Goal: Complete application form

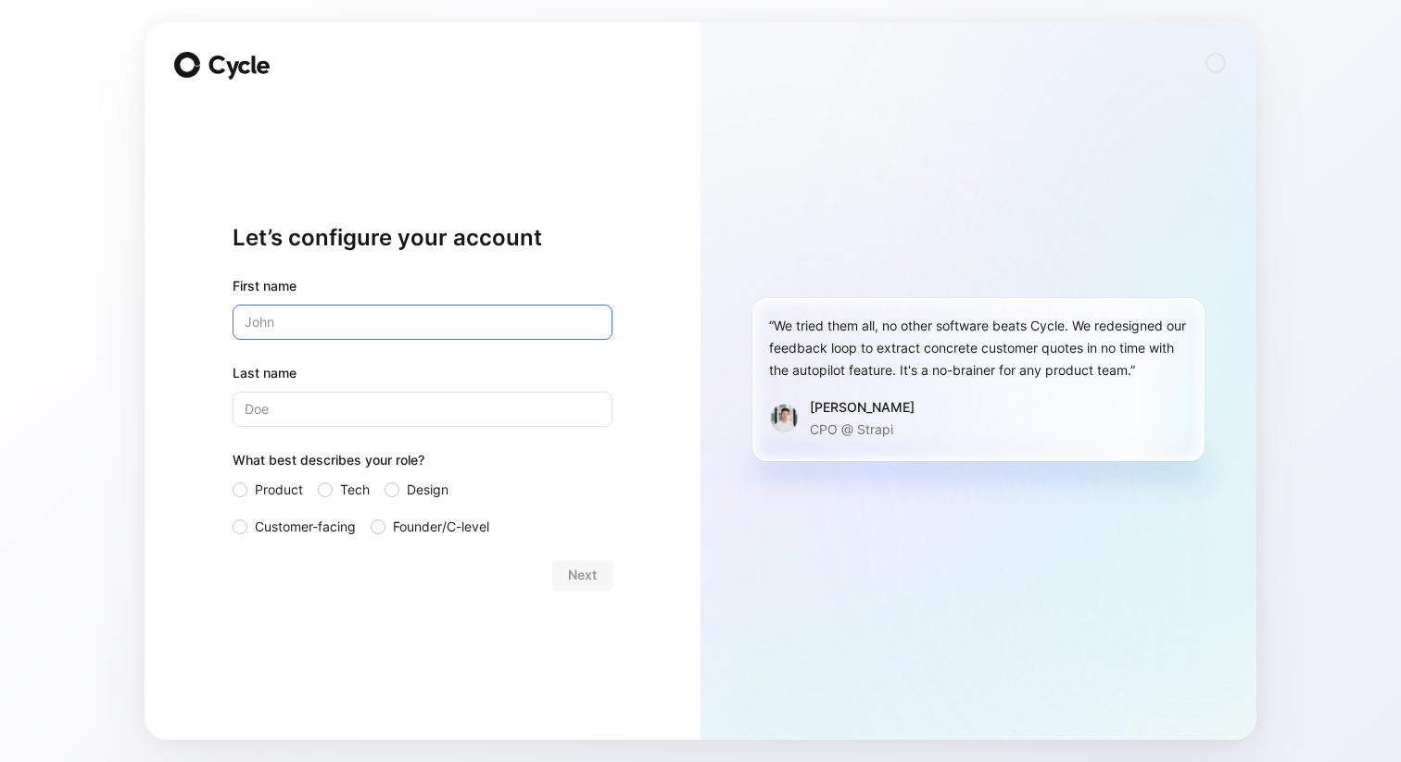
click at [464, 321] on input "text" at bounding box center [423, 322] width 380 height 35
type input "[PERSON_NAME]"
click at [352, 482] on span "Tech" at bounding box center [355, 490] width 30 height 22
click at [318, 479] on input "Tech" at bounding box center [318, 479] width 0 height 0
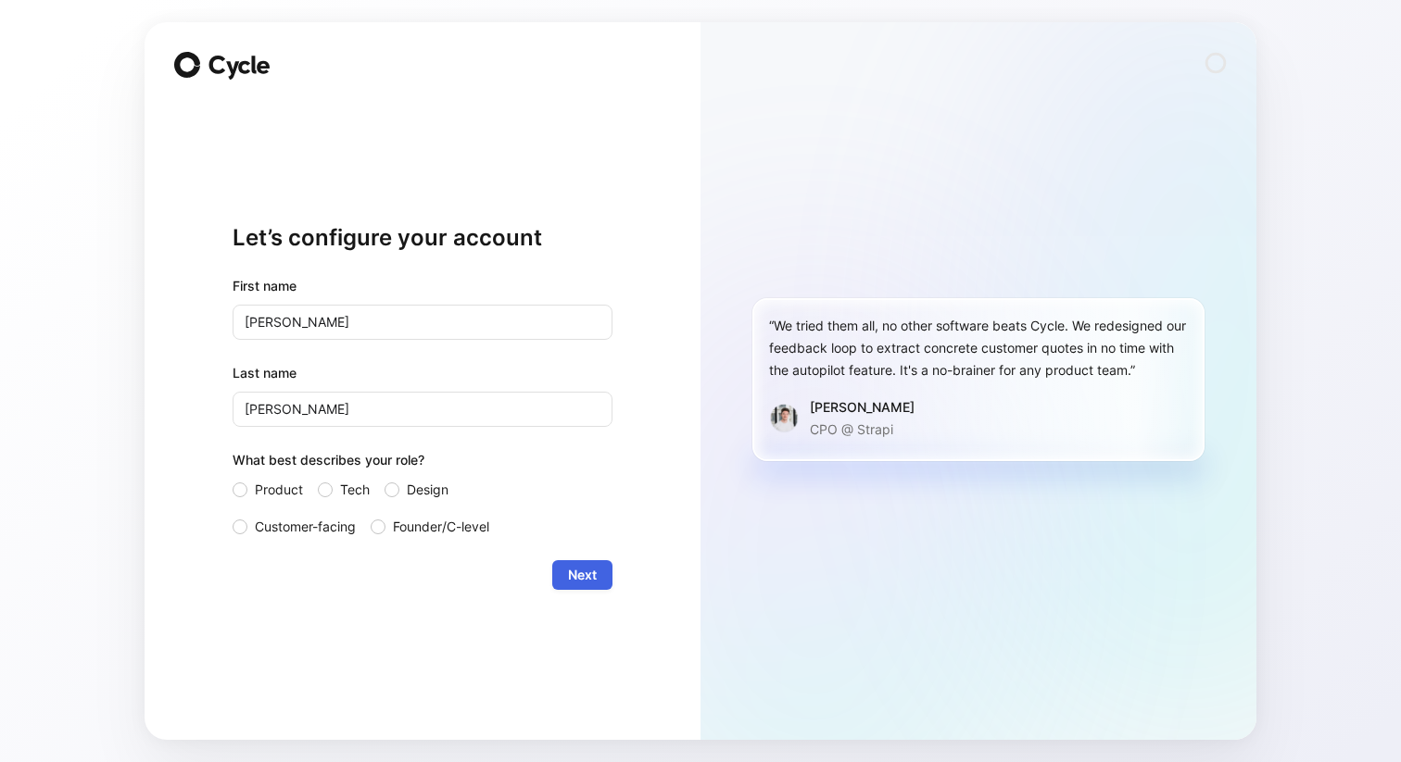
click at [577, 573] on span "Next" at bounding box center [582, 575] width 29 height 22
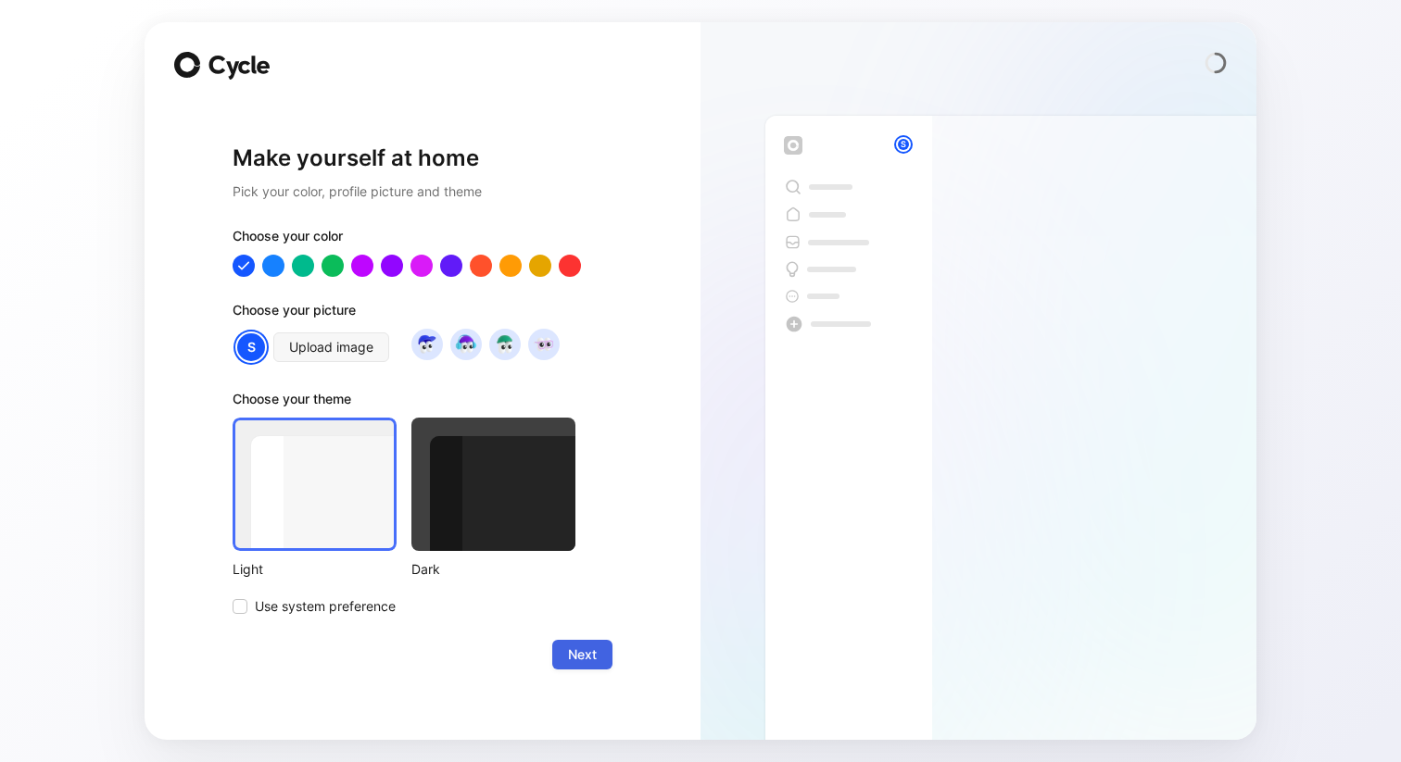
click at [600, 660] on button "Next" at bounding box center [582, 655] width 60 height 30
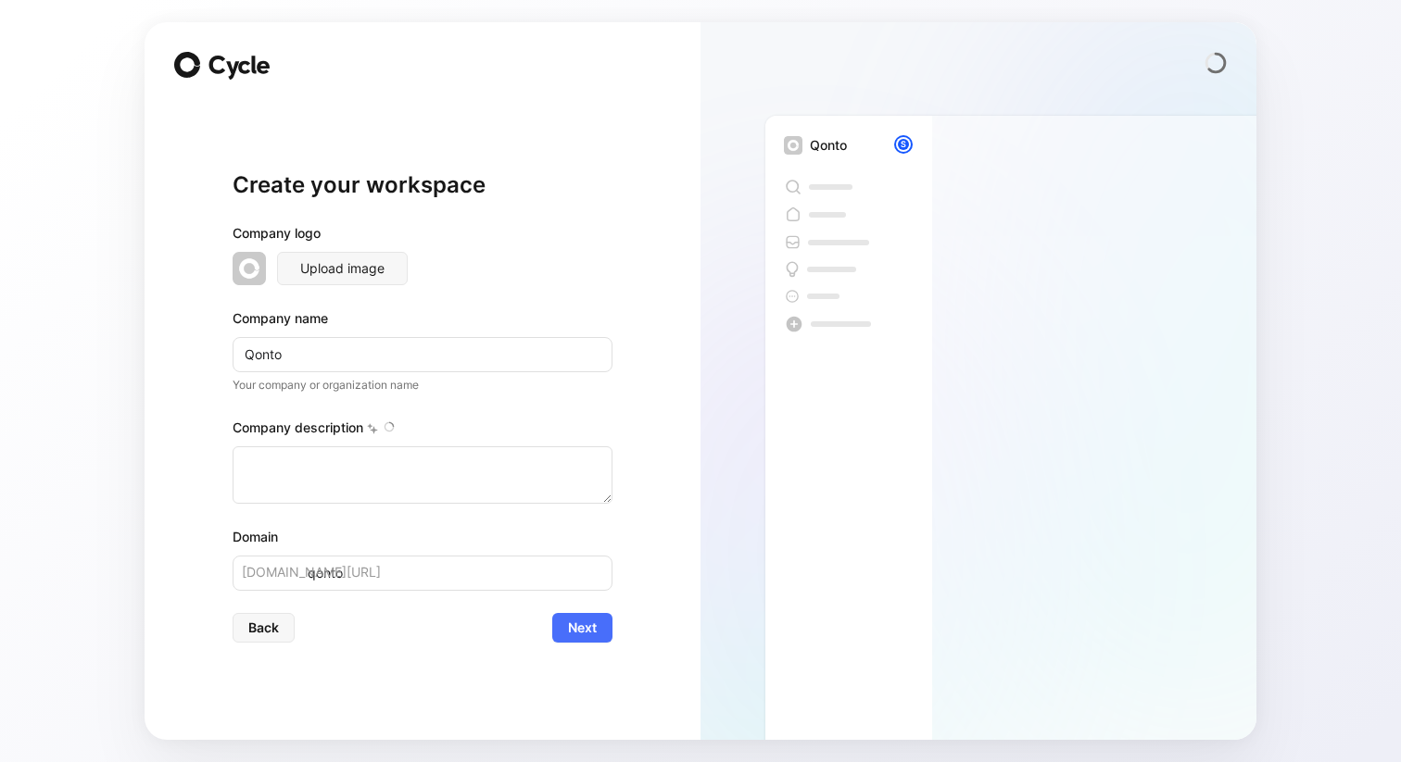
type textarea "Qonto is a European fintech company that provides business banking and financia…"
